Goal: Information Seeking & Learning: Learn about a topic

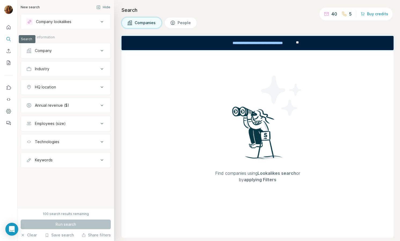
click at [8, 41] on icon "Search" at bounding box center [8, 38] width 5 height 5
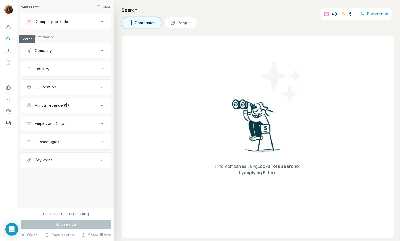
click at [8, 38] on icon "Search" at bounding box center [8, 38] width 5 height 5
click at [8, 28] on icon "Quick start" at bounding box center [8, 27] width 5 height 5
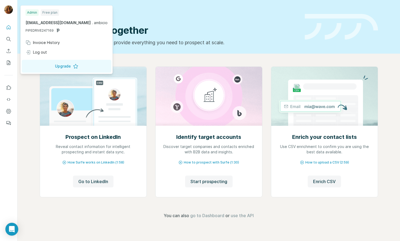
click at [9, 9] on img at bounding box center [8, 9] width 9 height 9
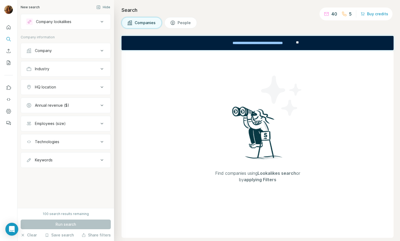
click at [184, 21] on span "People" at bounding box center [185, 22] width 14 height 5
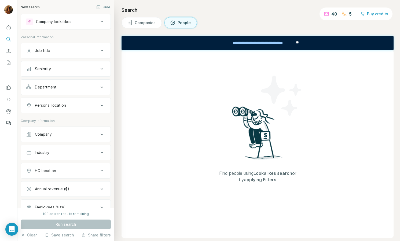
click at [153, 21] on span "Companies" at bounding box center [145, 22] width 21 height 5
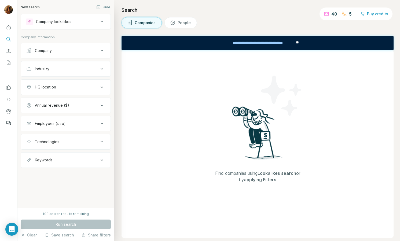
click at [49, 50] on div "Company" at bounding box center [43, 50] width 17 height 5
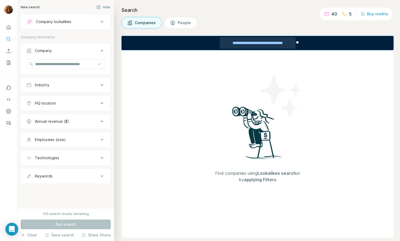
click at [258, 43] on div "**********" at bounding box center [258, 43] width 76 height 12
